Goal: Transaction & Acquisition: Purchase product/service

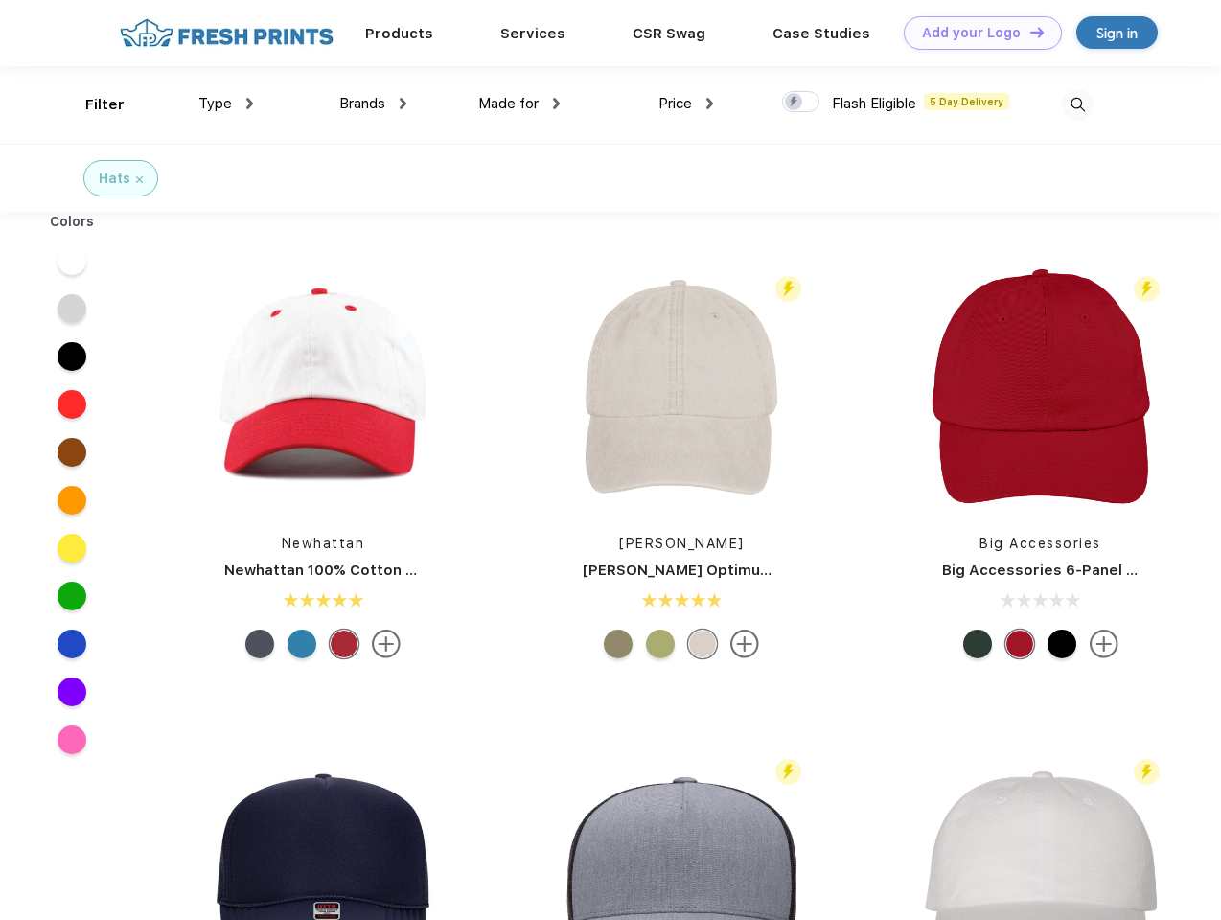
scroll to position [1, 0]
click at [975, 33] on link "Add your Logo Design Tool" at bounding box center [982, 33] width 158 height 34
click at [0, 0] on div "Design Tool" at bounding box center [0, 0] width 0 height 0
click at [1028, 32] on link "Add your Logo Design Tool" at bounding box center [982, 33] width 158 height 34
click at [92, 104] on div "Filter" at bounding box center [104, 105] width 39 height 22
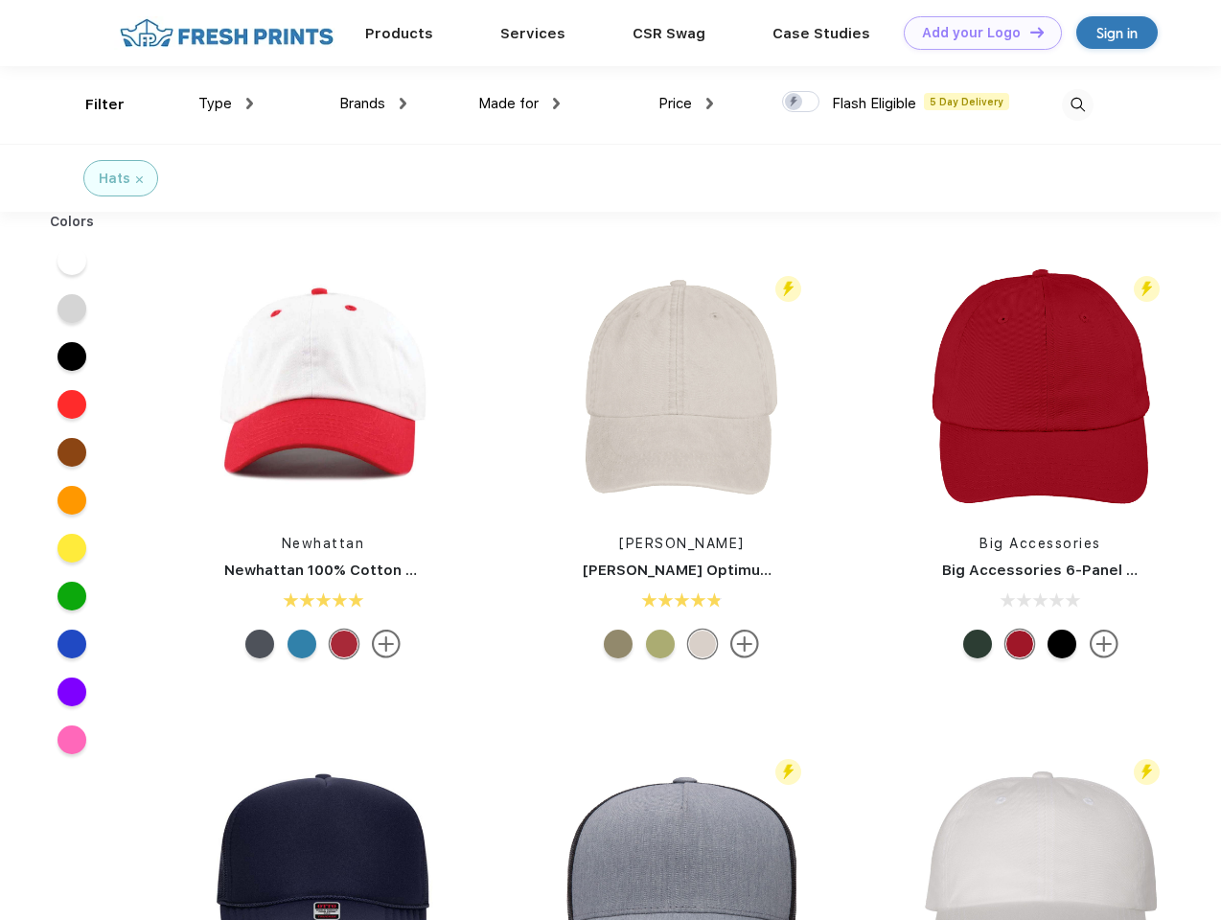
click at [226, 103] on span "Type" at bounding box center [215, 103] width 34 height 17
click at [373, 103] on span "Brands" at bounding box center [362, 103] width 46 height 17
click at [519, 103] on span "Made for" at bounding box center [508, 103] width 60 height 17
click at [686, 103] on span "Price" at bounding box center [675, 103] width 34 height 17
click at [801, 103] on div at bounding box center [800, 101] width 37 height 21
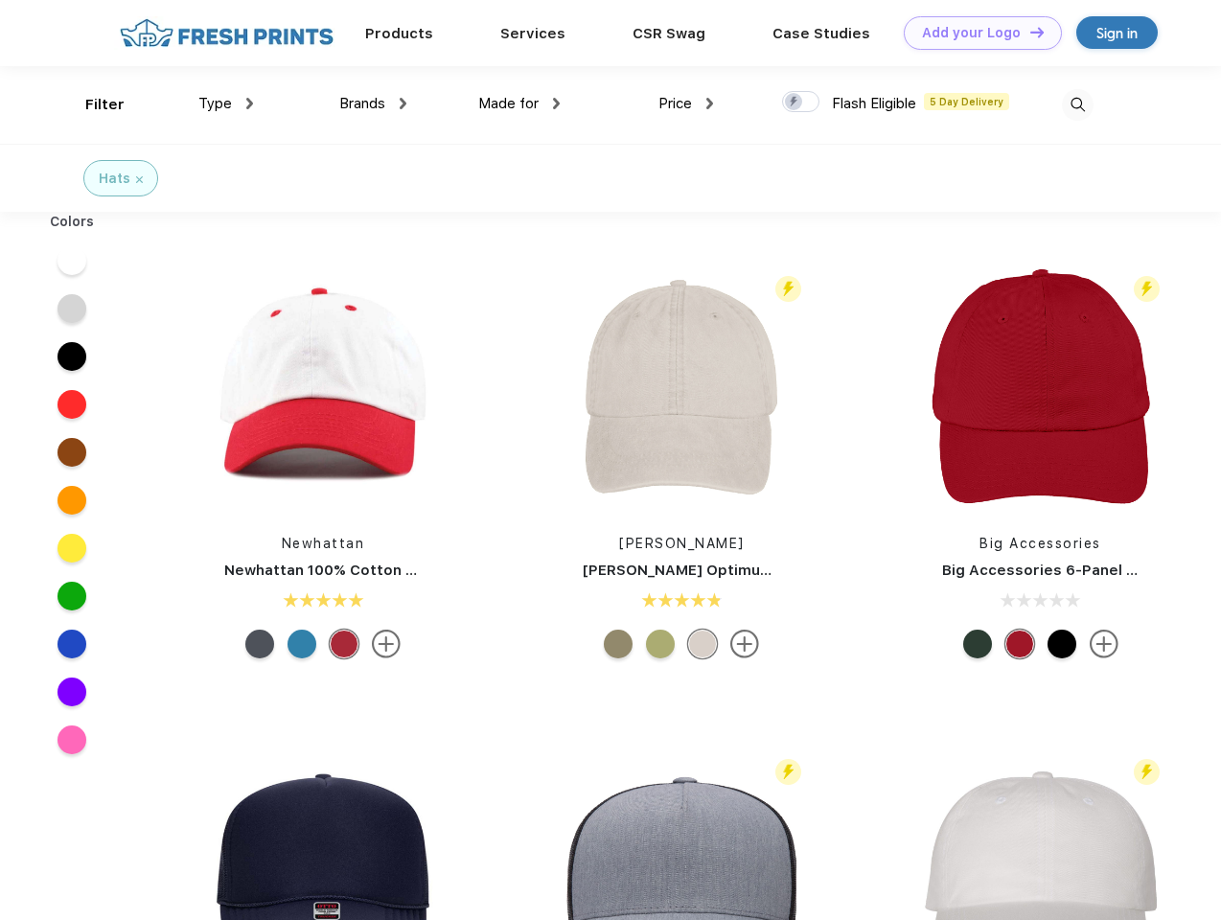
click at [794, 103] on input "checkbox" at bounding box center [788, 96] width 12 height 12
click at [1077, 104] on img at bounding box center [1078, 105] width 32 height 32
